Goal: Find contact information: Find contact information

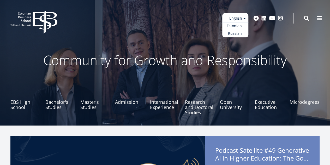
click at [233, 25] on link "Estonian" at bounding box center [235, 26] width 26 height 8
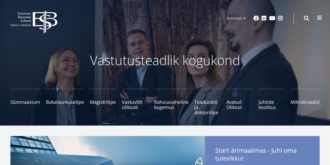
click at [316, 17] on button at bounding box center [319, 18] width 10 height 10
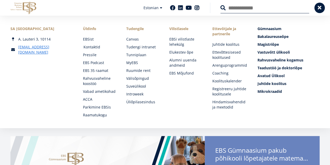
click at [100, 46] on link "Kontaktid" at bounding box center [99, 46] width 33 height 5
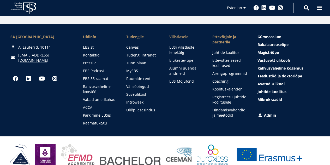
scroll to position [284, 0]
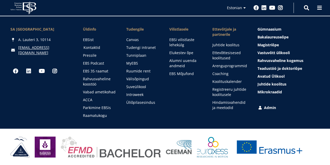
click at [95, 48] on link "Kontaktid" at bounding box center [99, 47] width 33 height 5
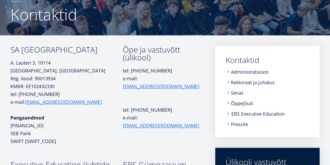
scroll to position [52, 0]
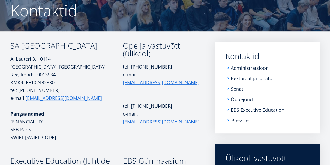
click at [240, 120] on link "Pressile" at bounding box center [239, 119] width 17 height 5
click at [245, 67] on link "Administratsioon" at bounding box center [250, 67] width 38 height 5
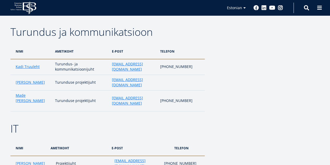
scroll to position [965, 0]
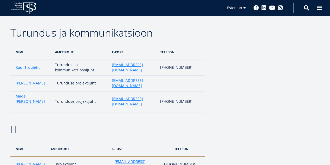
drag, startPoint x: 139, startPoint y: 119, endPoint x: 106, endPoint y: 117, distance: 33.7
copy link "[PERSON_NAME][EMAIL_ADDRESS][DOMAIN_NAME]"
